Goal: Information Seeking & Learning: Learn about a topic

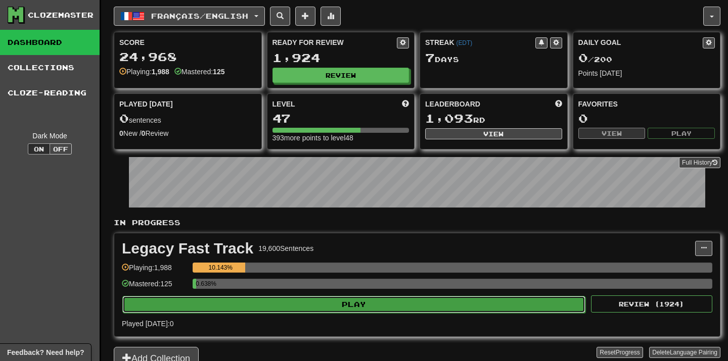
click at [280, 300] on button "Play" at bounding box center [353, 304] width 463 height 17
select select "**"
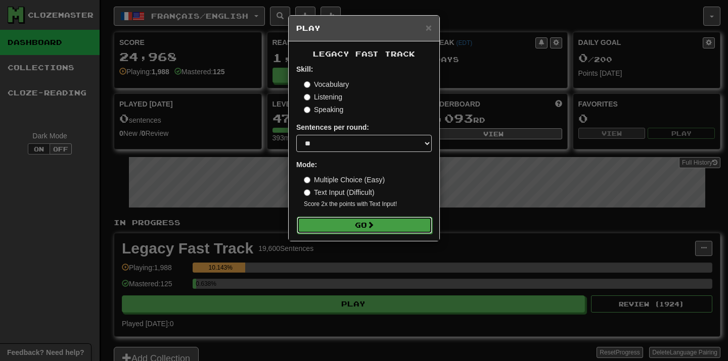
click at [414, 221] on button "Go" at bounding box center [364, 225] width 135 height 17
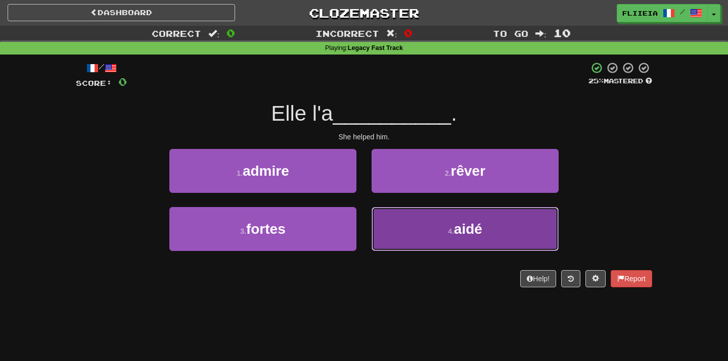
click at [389, 228] on button "4 . aidé" at bounding box center [464, 229] width 187 height 44
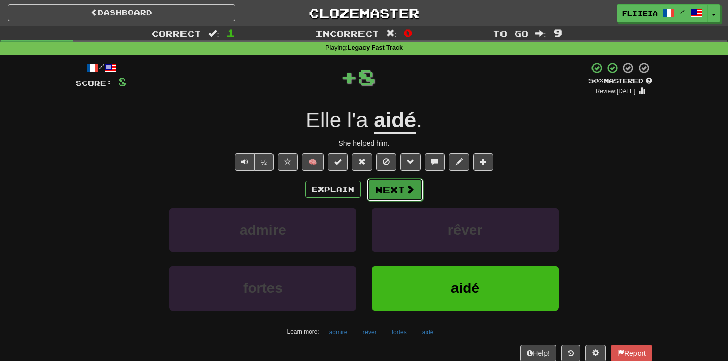
click at [403, 193] on button "Next" at bounding box center [394, 189] width 57 height 23
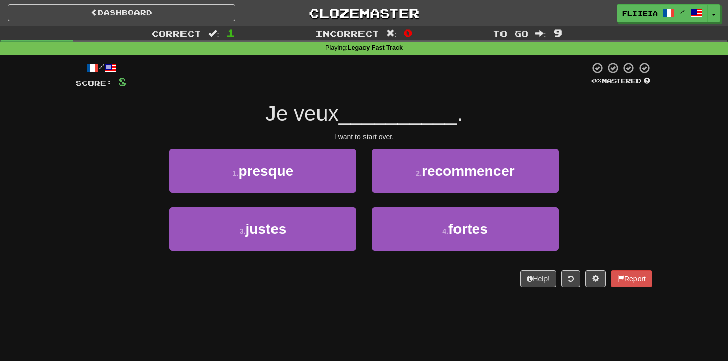
click at [362, 201] on div "1 . presque" at bounding box center [263, 178] width 202 height 58
click at [359, 207] on div "3 . justes" at bounding box center [263, 236] width 202 height 58
click at [367, 203] on div "2 . recommencer" at bounding box center [465, 178] width 202 height 58
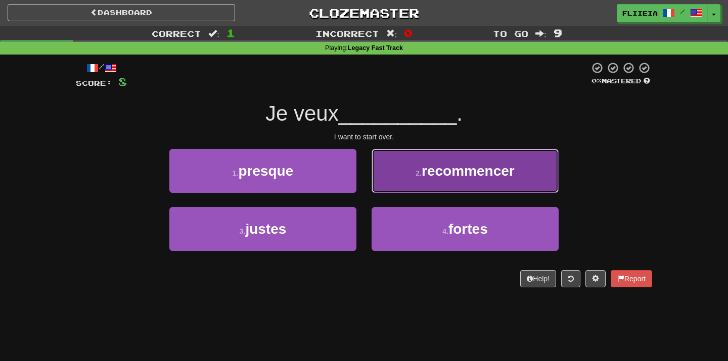
click at [396, 185] on button "2 . recommencer" at bounding box center [464, 171] width 187 height 44
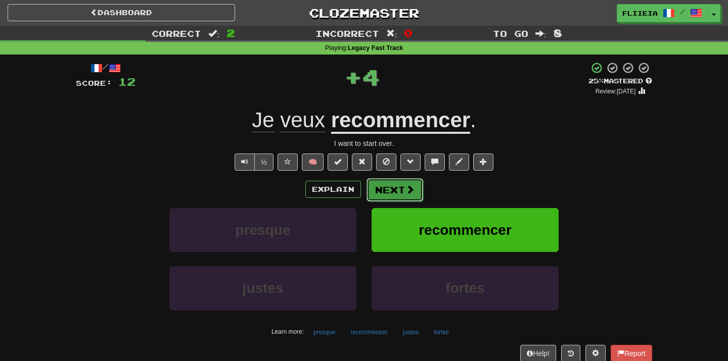
click at [383, 188] on button "Next" at bounding box center [394, 189] width 57 height 23
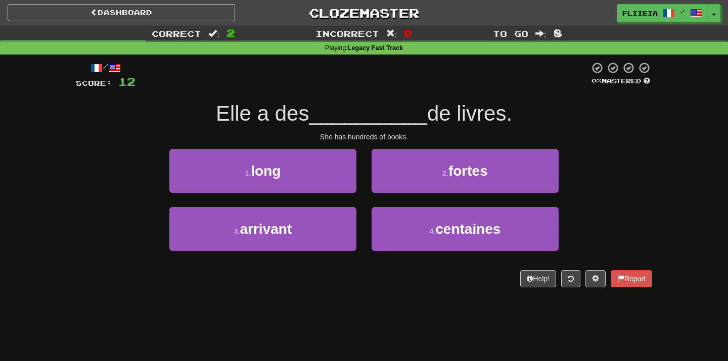
click at [364, 198] on div "2 . fortes" at bounding box center [465, 178] width 202 height 58
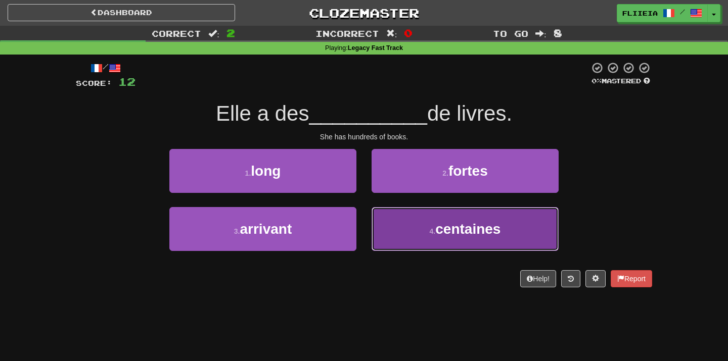
click at [404, 247] on button "4 . centaines" at bounding box center [464, 229] width 187 height 44
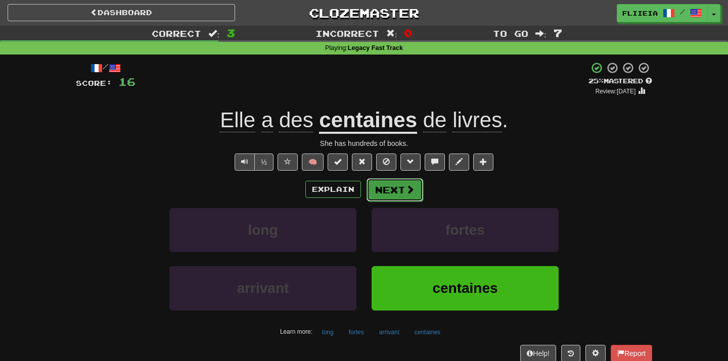
click at [404, 194] on button "Next" at bounding box center [394, 189] width 57 height 23
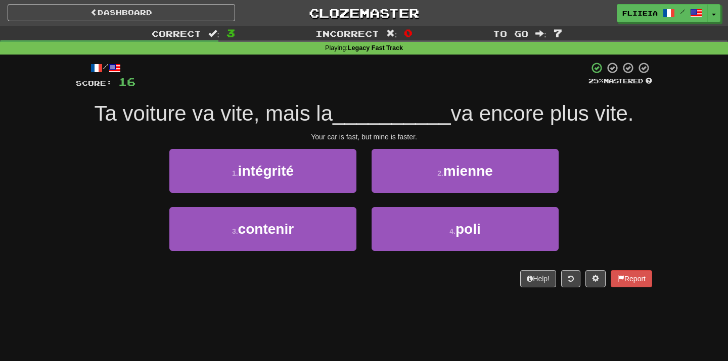
click at [362, 203] on div "1 . intégrité" at bounding box center [263, 178] width 202 height 58
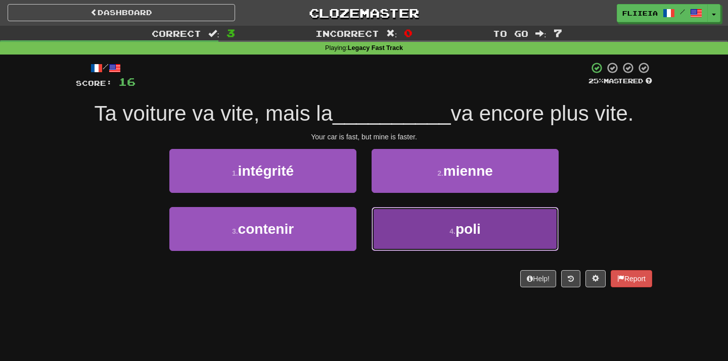
click at [398, 229] on button "4 . poli" at bounding box center [464, 229] width 187 height 44
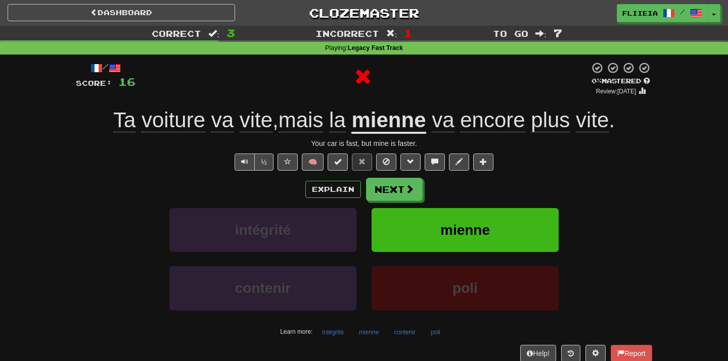
click at [362, 261] on div "intégrité" at bounding box center [263, 237] width 202 height 58
click at [362, 259] on div "intégrité" at bounding box center [263, 237] width 202 height 58
click at [362, 260] on div "intégrité" at bounding box center [263, 237] width 202 height 58
click at [362, 261] on div "intégrité" at bounding box center [263, 237] width 202 height 58
click at [399, 194] on button "Next" at bounding box center [394, 189] width 57 height 23
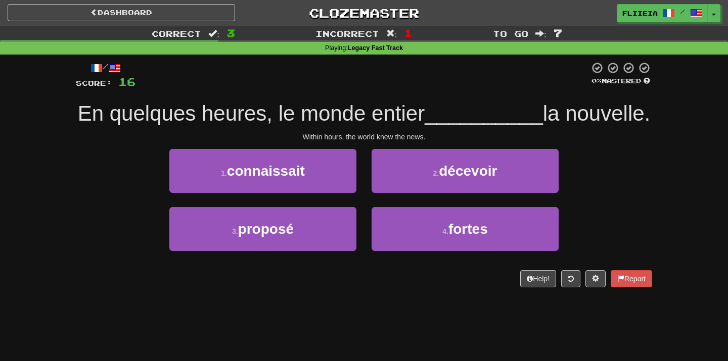
click at [364, 197] on div "2 . décevoir" at bounding box center [465, 178] width 202 height 58
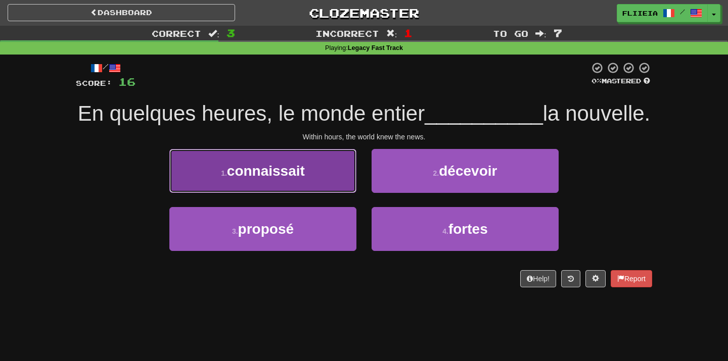
click at [331, 188] on button "1 . connaissait" at bounding box center [262, 171] width 187 height 44
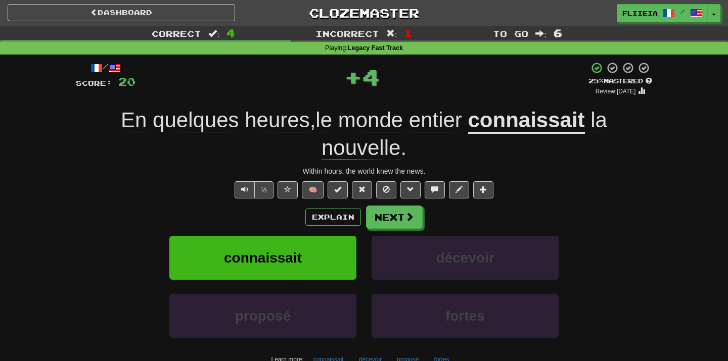
click at [365, 284] on div "décevoir" at bounding box center [465, 265] width 202 height 58
click at [365, 283] on div "décevoir" at bounding box center [465, 265] width 202 height 58
click at [390, 219] on button "Next" at bounding box center [394, 217] width 57 height 23
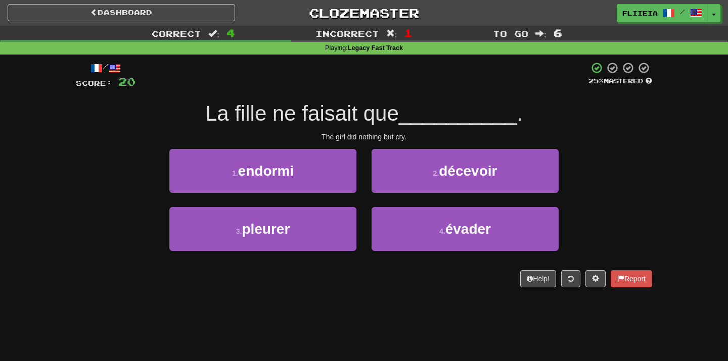
click at [363, 199] on div "1 . endormi" at bounding box center [263, 178] width 202 height 58
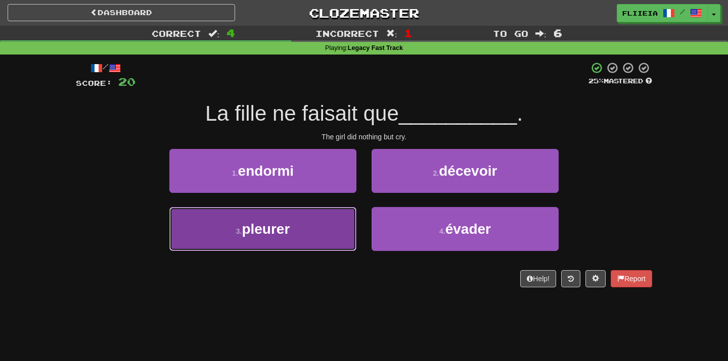
click at [352, 223] on button "3 . pleurer" at bounding box center [262, 229] width 187 height 44
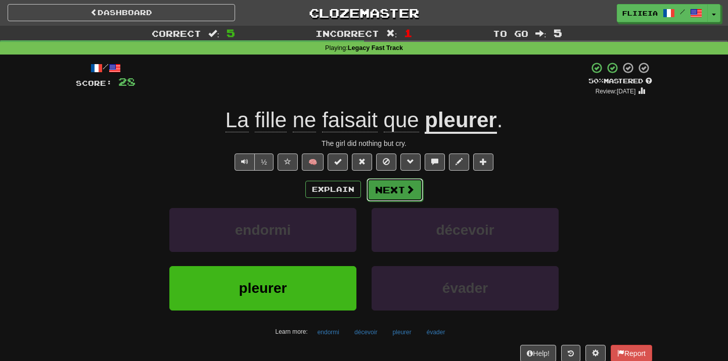
click at [409, 186] on span at bounding box center [409, 189] width 9 height 9
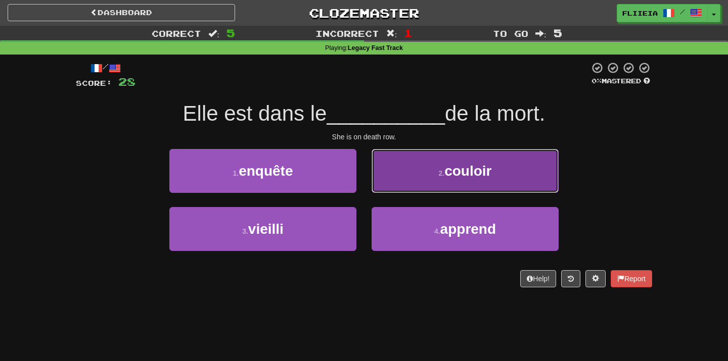
click at [411, 177] on button "2 . couloir" at bounding box center [464, 171] width 187 height 44
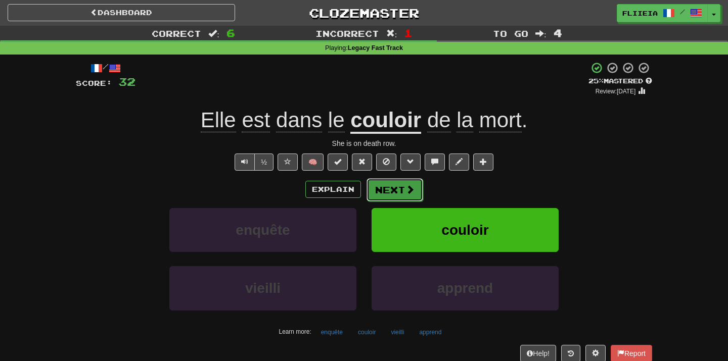
click at [389, 197] on button "Next" at bounding box center [394, 189] width 57 height 23
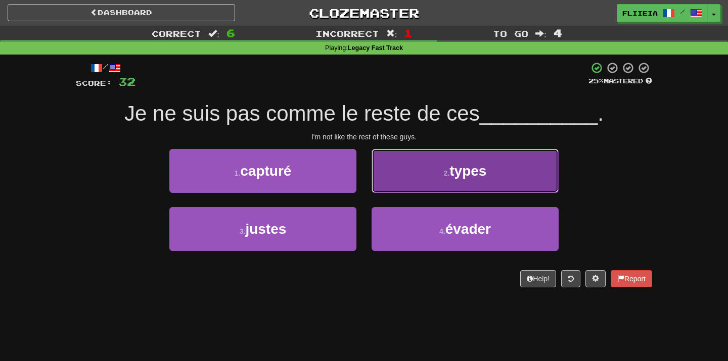
click at [402, 174] on button "2 . types" at bounding box center [464, 171] width 187 height 44
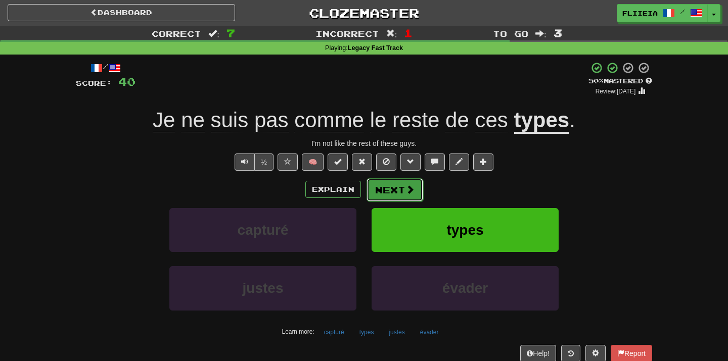
click at [397, 183] on button "Next" at bounding box center [394, 189] width 57 height 23
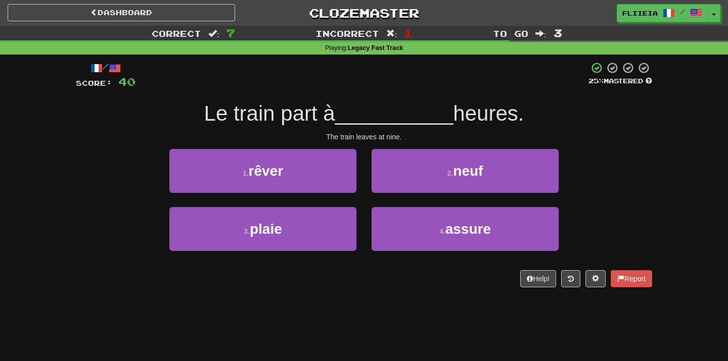
click at [364, 208] on div "4 . assure" at bounding box center [465, 236] width 202 height 58
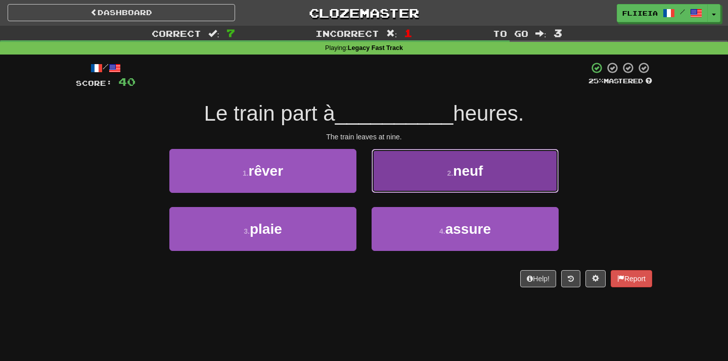
click at [390, 180] on button "2 . neuf" at bounding box center [464, 171] width 187 height 44
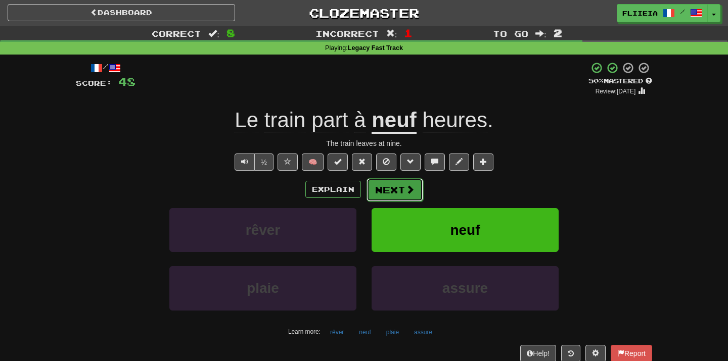
click at [389, 200] on button "Next" at bounding box center [394, 189] width 57 height 23
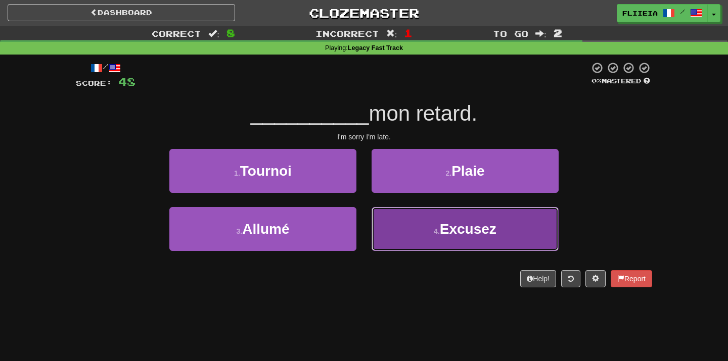
click at [413, 248] on button "4 . Excusez" at bounding box center [464, 229] width 187 height 44
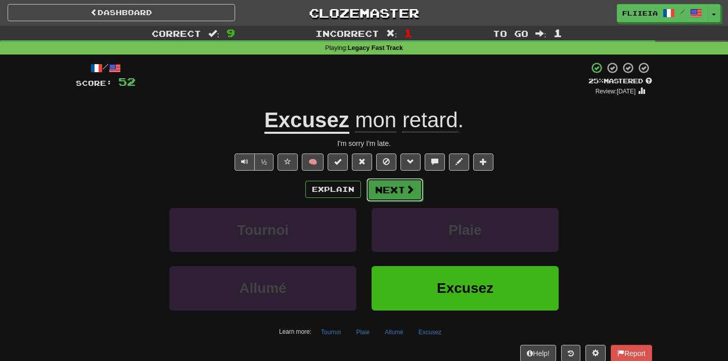
click at [395, 183] on button "Next" at bounding box center [394, 189] width 57 height 23
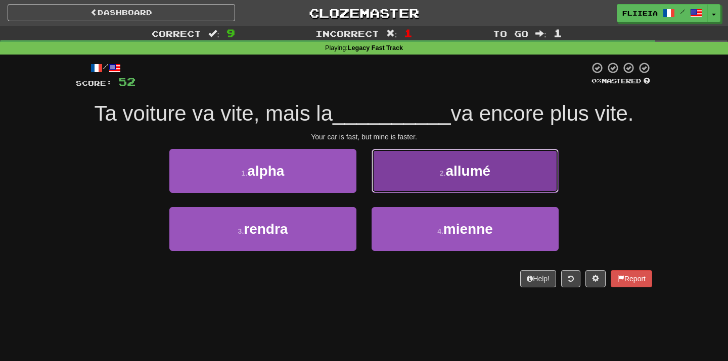
click at [402, 186] on button "2 . allumé" at bounding box center [464, 171] width 187 height 44
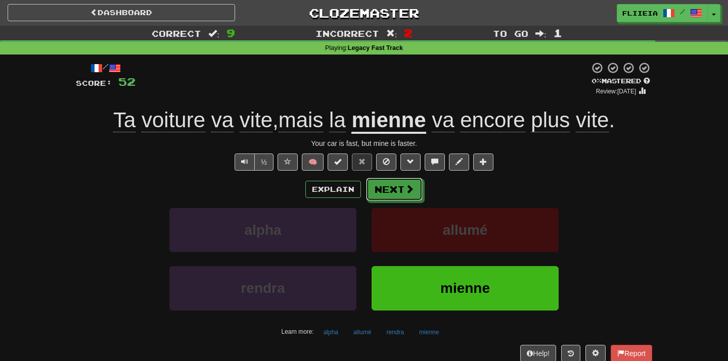
click at [402, 186] on button "Next" at bounding box center [394, 189] width 57 height 23
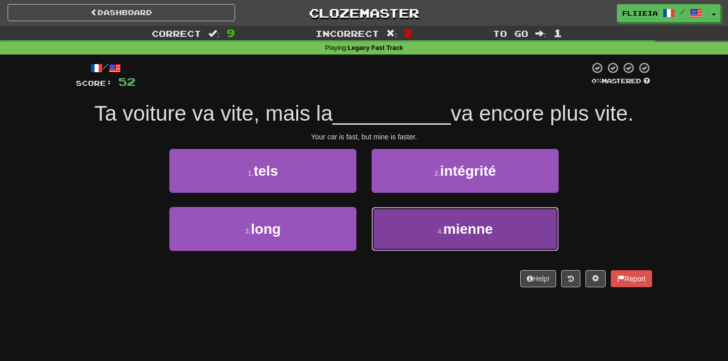
click at [425, 250] on button "4 . mienne" at bounding box center [464, 229] width 187 height 44
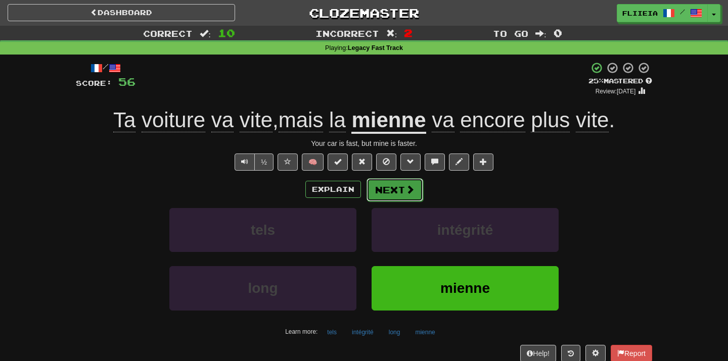
click at [402, 186] on button "Next" at bounding box center [394, 189] width 57 height 23
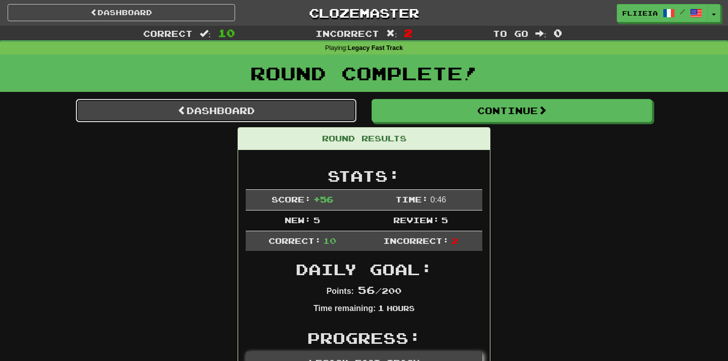
click at [306, 104] on link "Dashboard" at bounding box center [216, 110] width 280 height 23
